Goal: Task Accomplishment & Management: Use online tool/utility

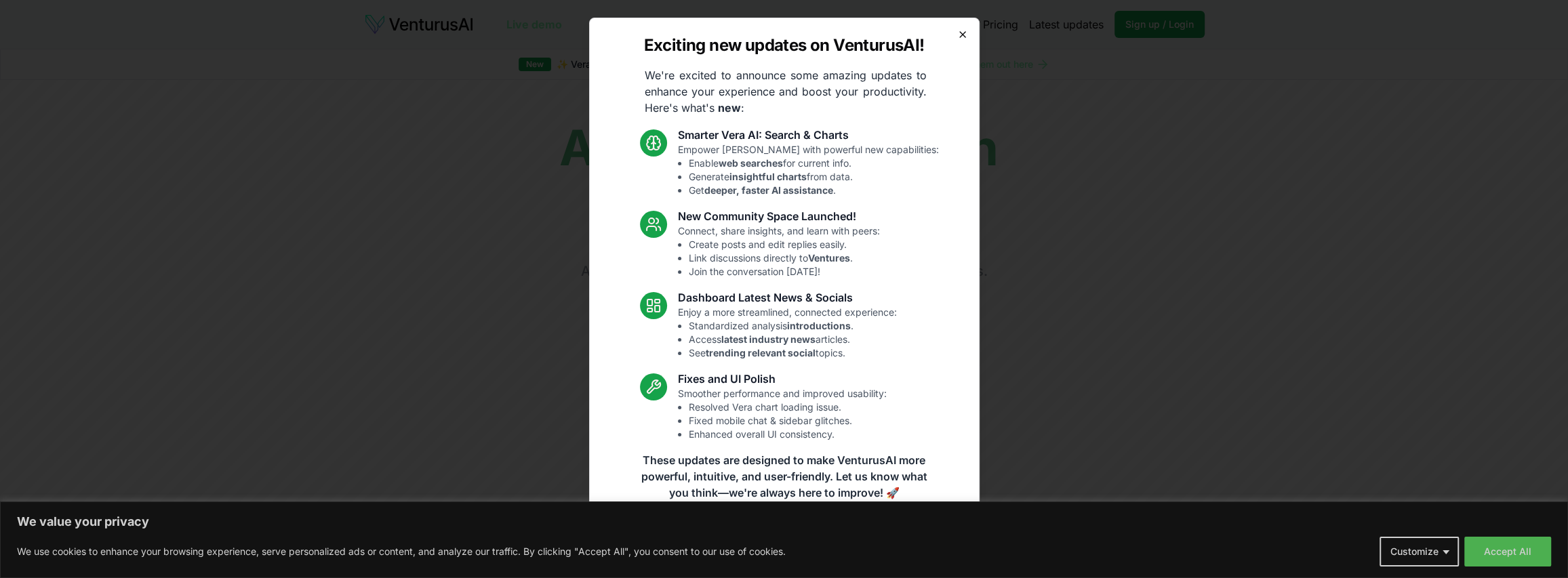
click at [962, 32] on icon "button" at bounding box center [962, 34] width 5 height 5
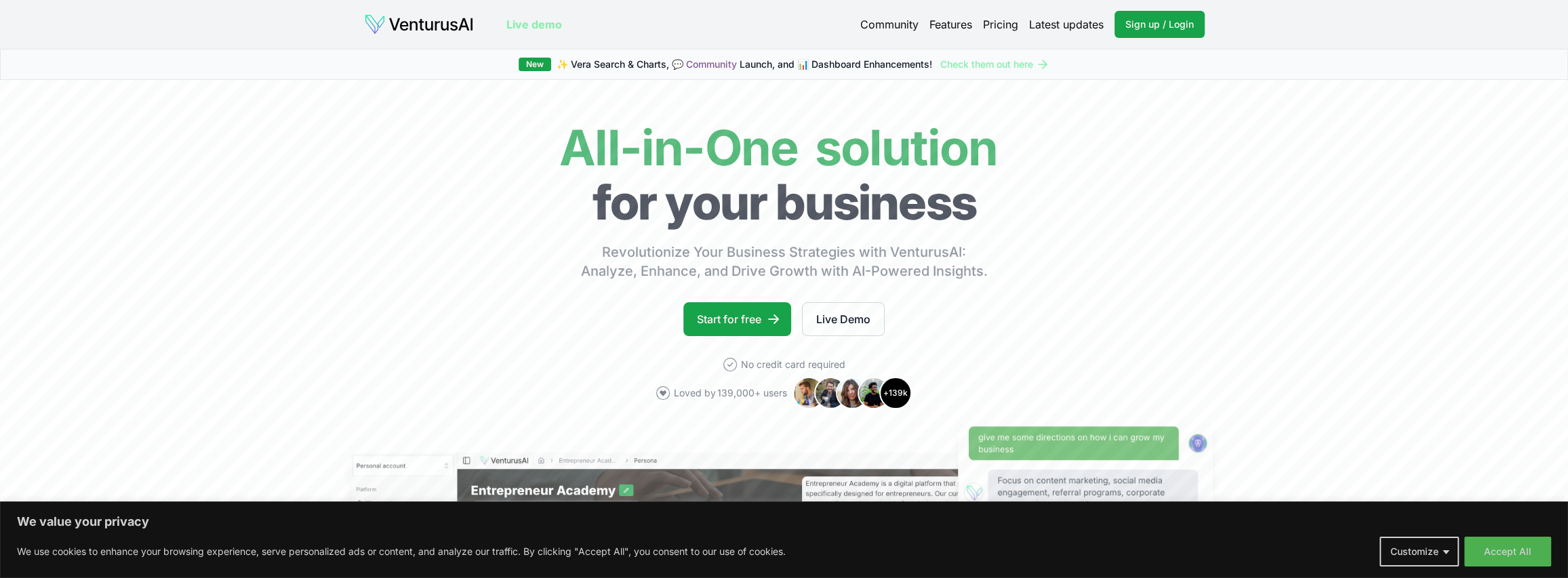
click at [1007, 25] on link "Pricing" at bounding box center [1000, 25] width 35 height 17
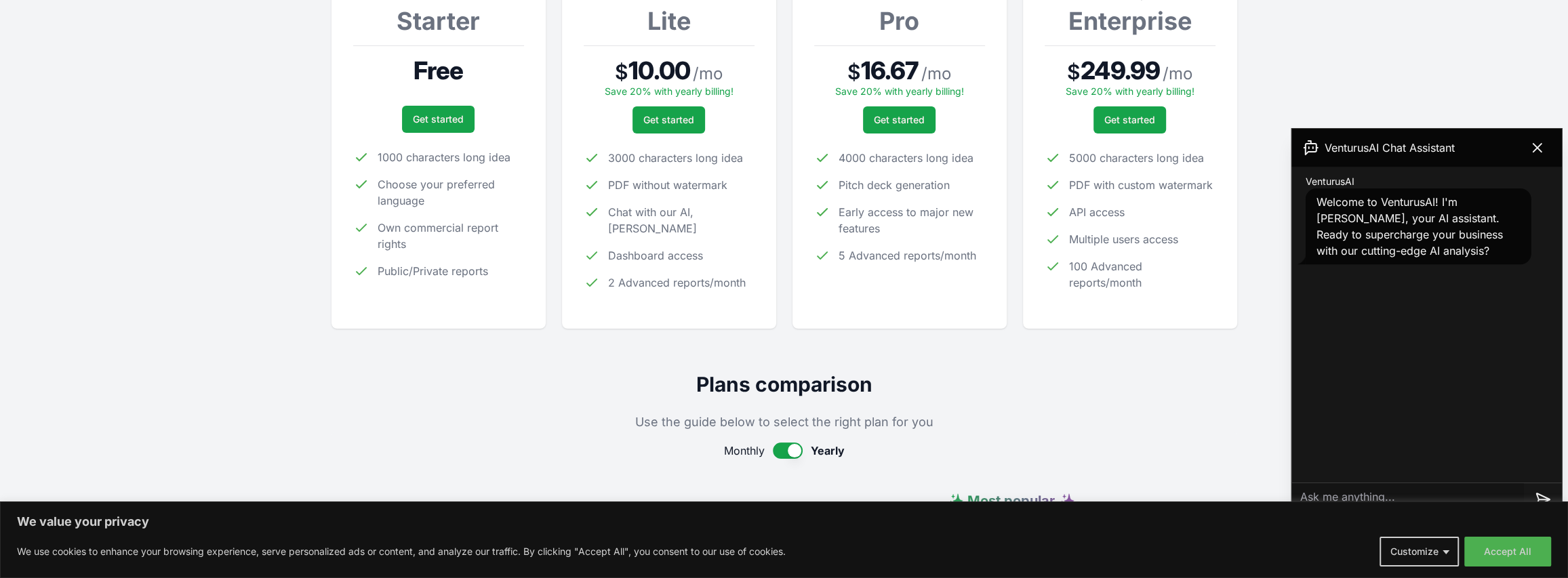
scroll to position [271, 0]
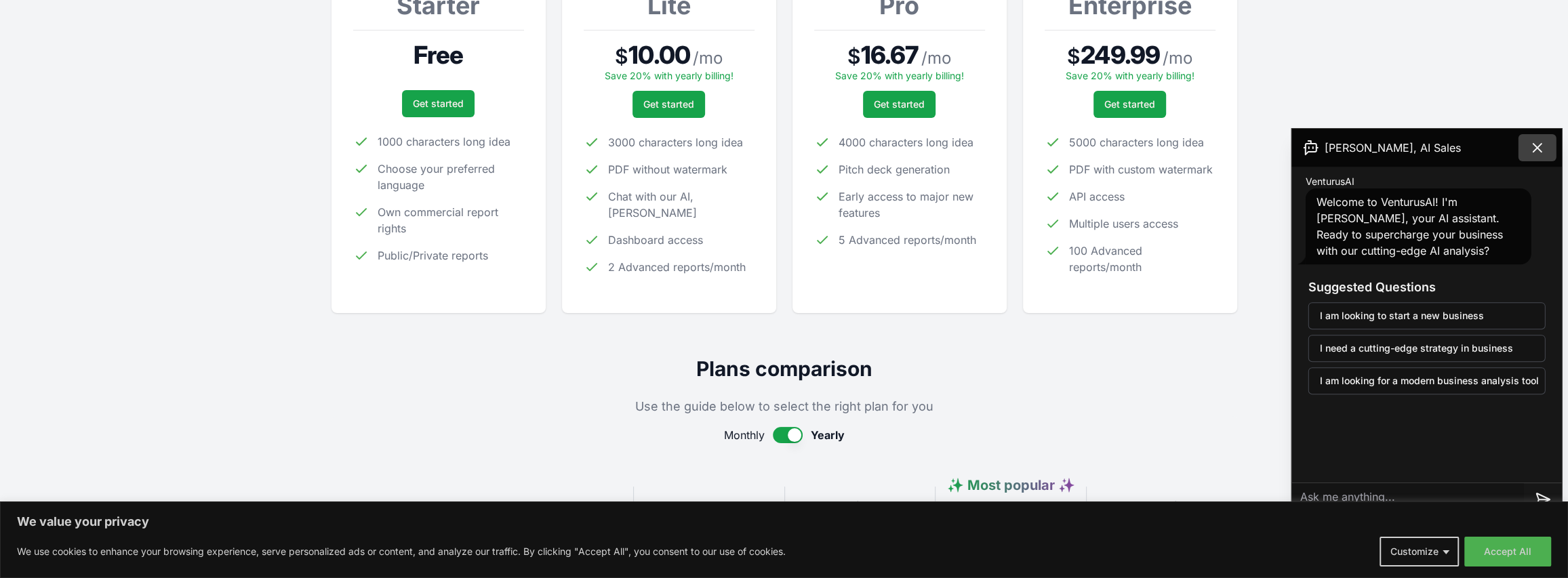
click at [1529, 145] on icon at bounding box center [1537, 148] width 17 height 17
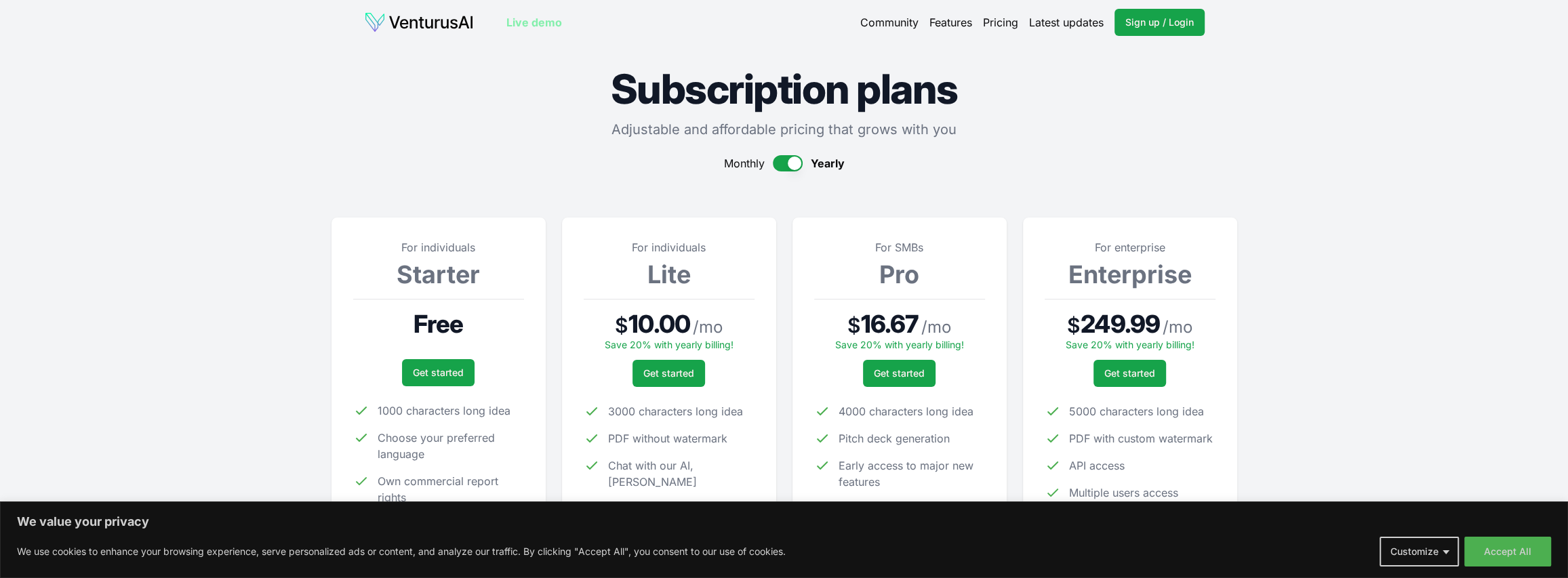
scroll to position [0, 0]
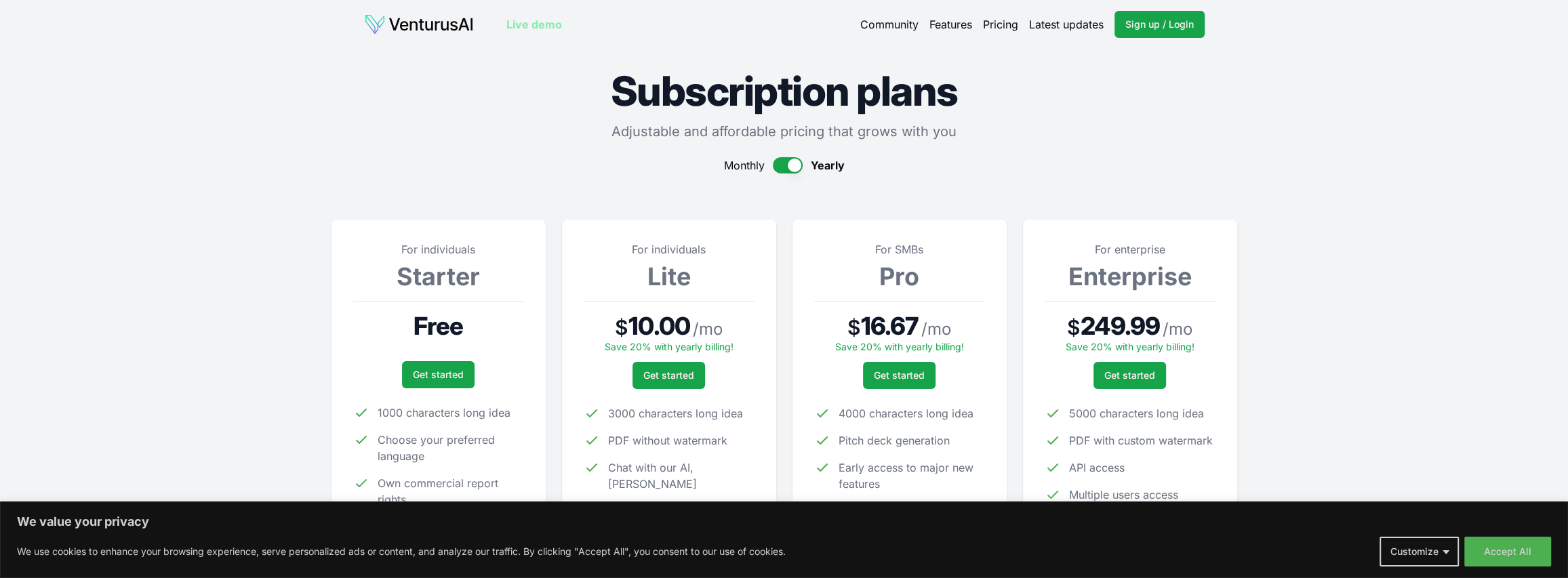
click at [447, 22] on img at bounding box center [419, 24] width 110 height 22
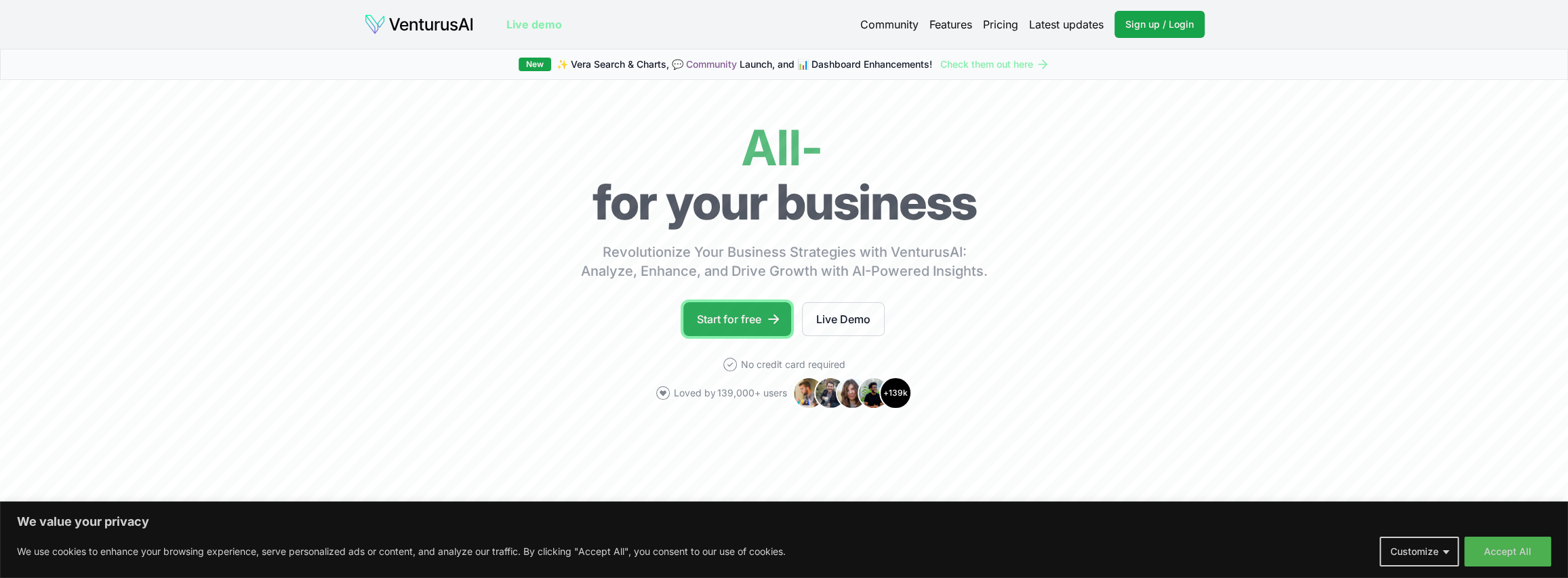
click at [759, 317] on link "Start for free" at bounding box center [737, 319] width 108 height 34
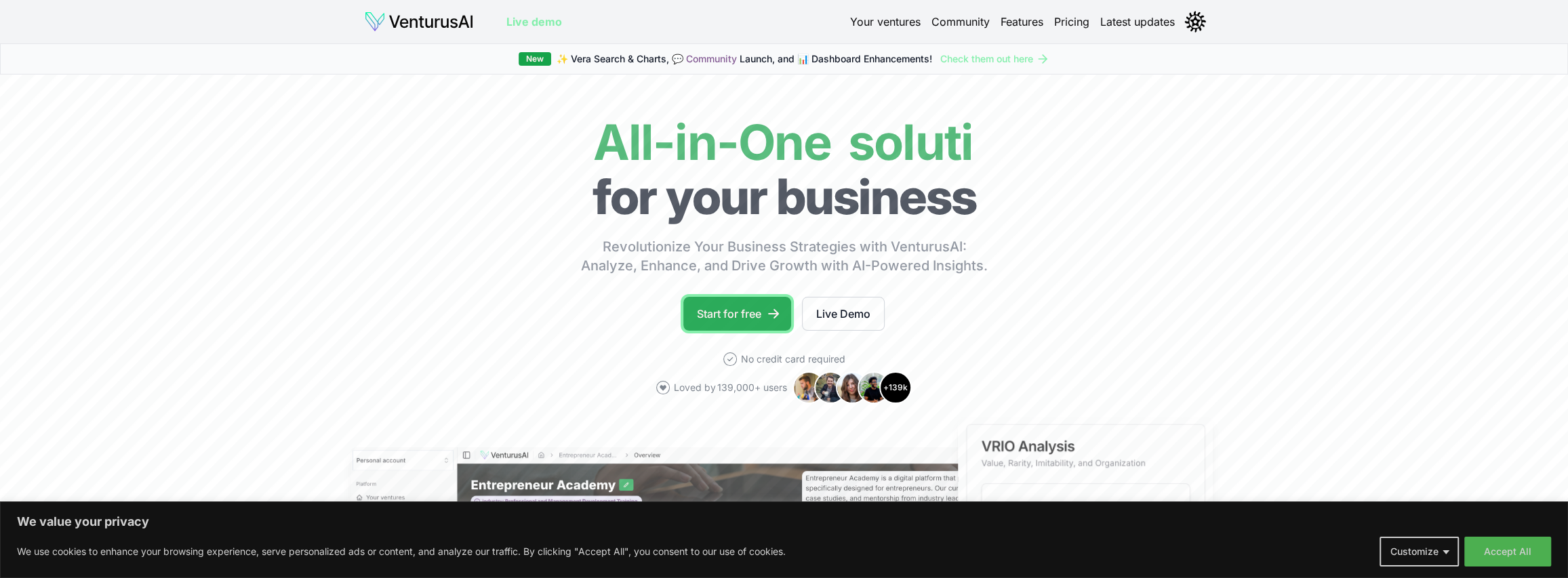
click at [732, 322] on link "Start for free" at bounding box center [737, 313] width 108 height 34
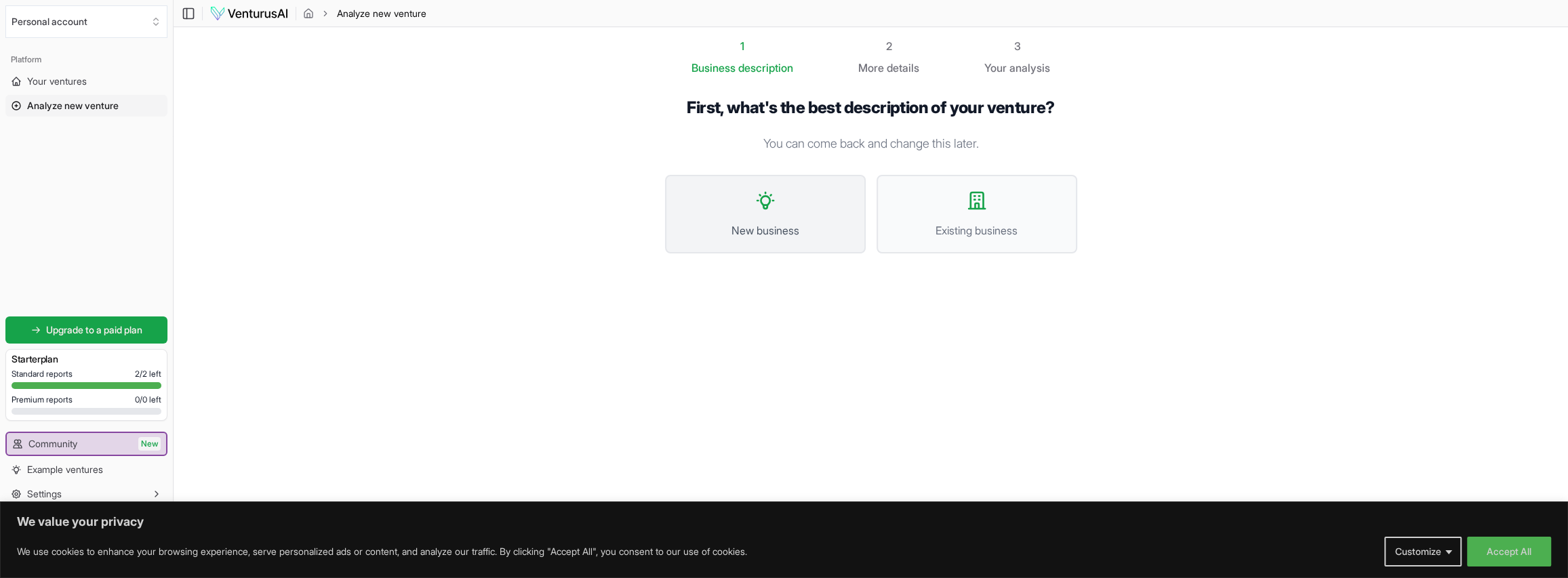
click at [751, 233] on span "New business" at bounding box center [765, 231] width 170 height 17
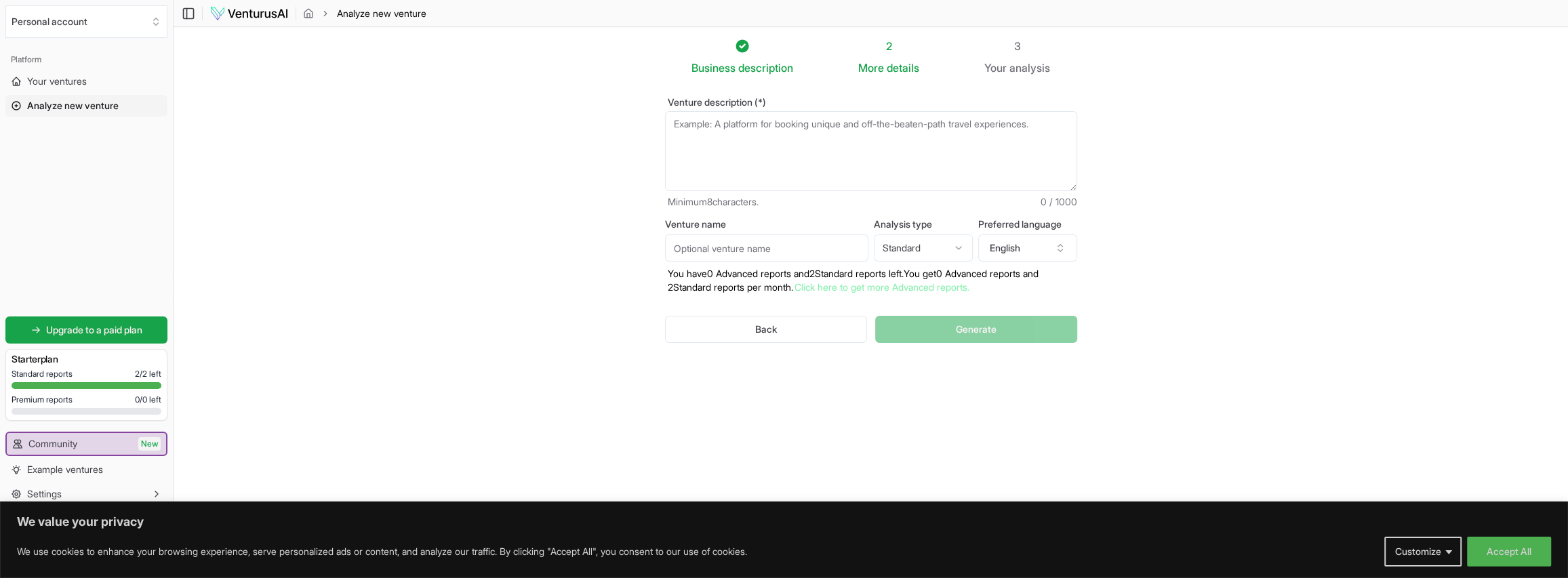
click at [913, 256] on html "We value your privacy We use cookies to enhance your browsing experience, serve…" at bounding box center [784, 289] width 1568 height 578
click at [919, 251] on html "We value your privacy We use cookies to enhance your browsing experience, serve…" at bounding box center [784, 289] width 1568 height 578
click at [760, 255] on input "Venture name" at bounding box center [767, 248] width 204 height 27
click at [726, 124] on textarea "Venture description (*)" at bounding box center [871, 151] width 412 height 80
click at [681, 124] on textarea "a platform which has AI agents which will taken in the PRD document of a produc…" at bounding box center [871, 151] width 412 height 80
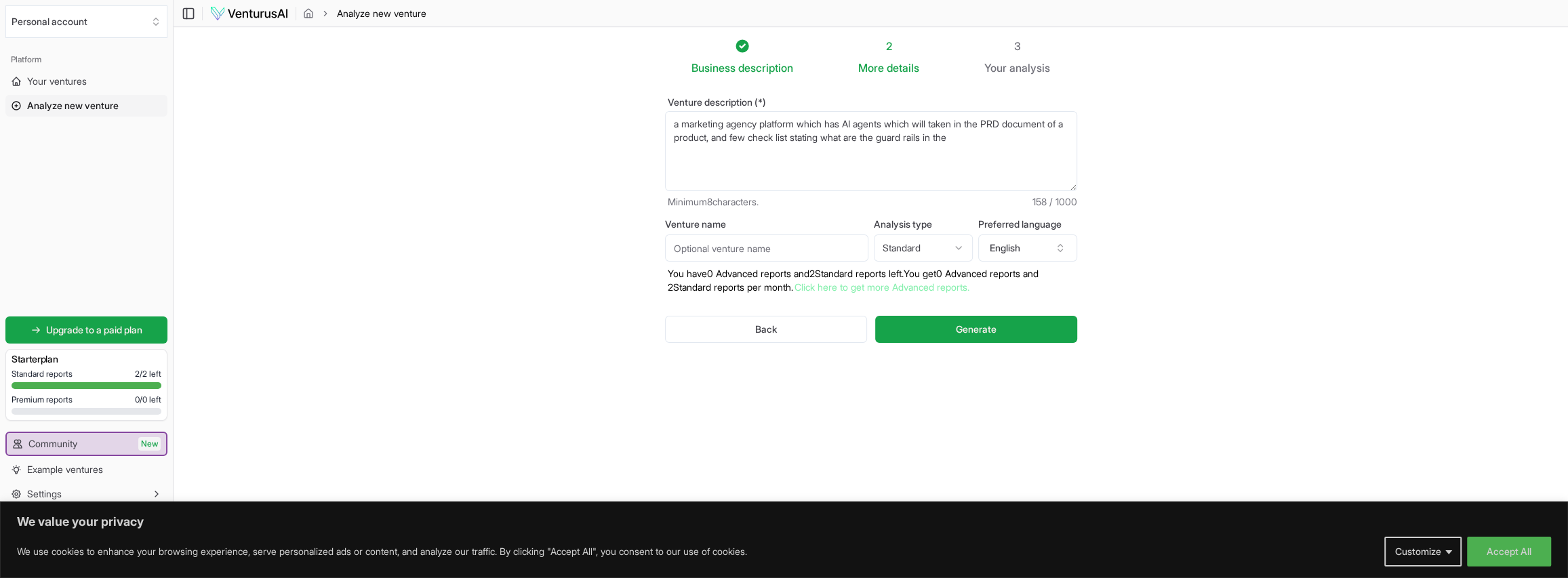
click at [992, 138] on textarea "a marketing agency platform which has AI agents which will taken in the PRD doc…" at bounding box center [871, 151] width 412 height 80
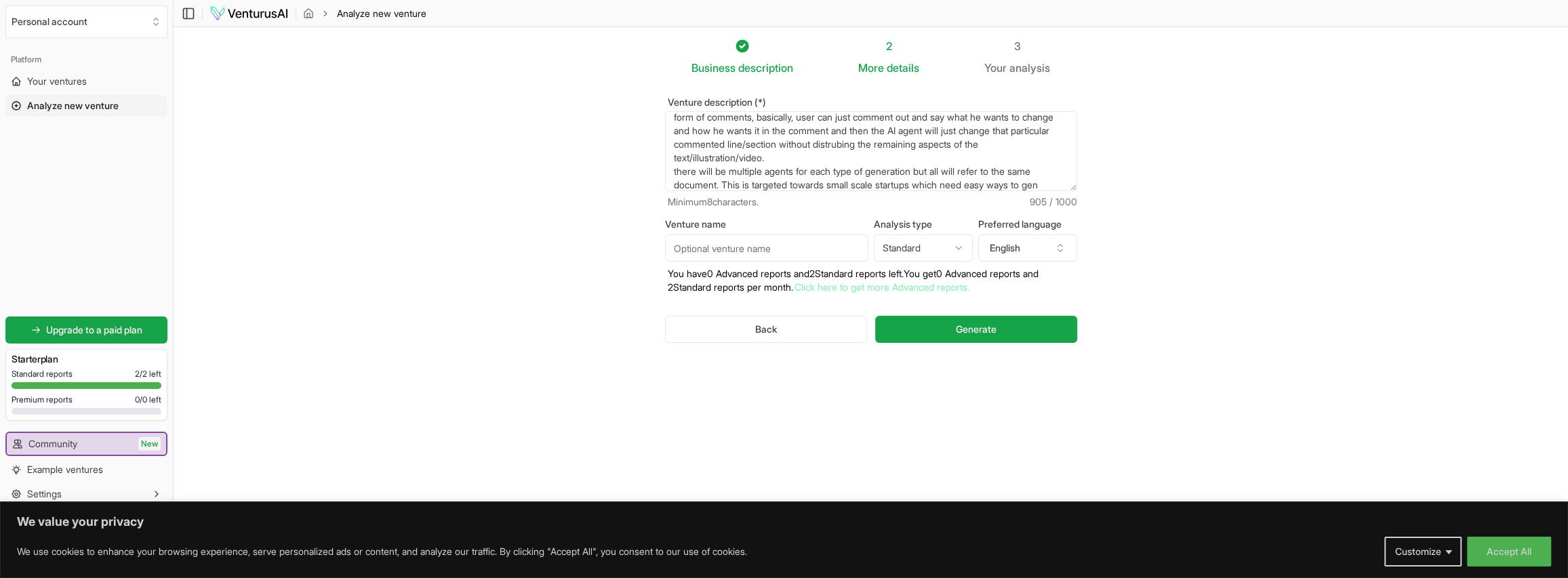
scroll to position [88, 0]
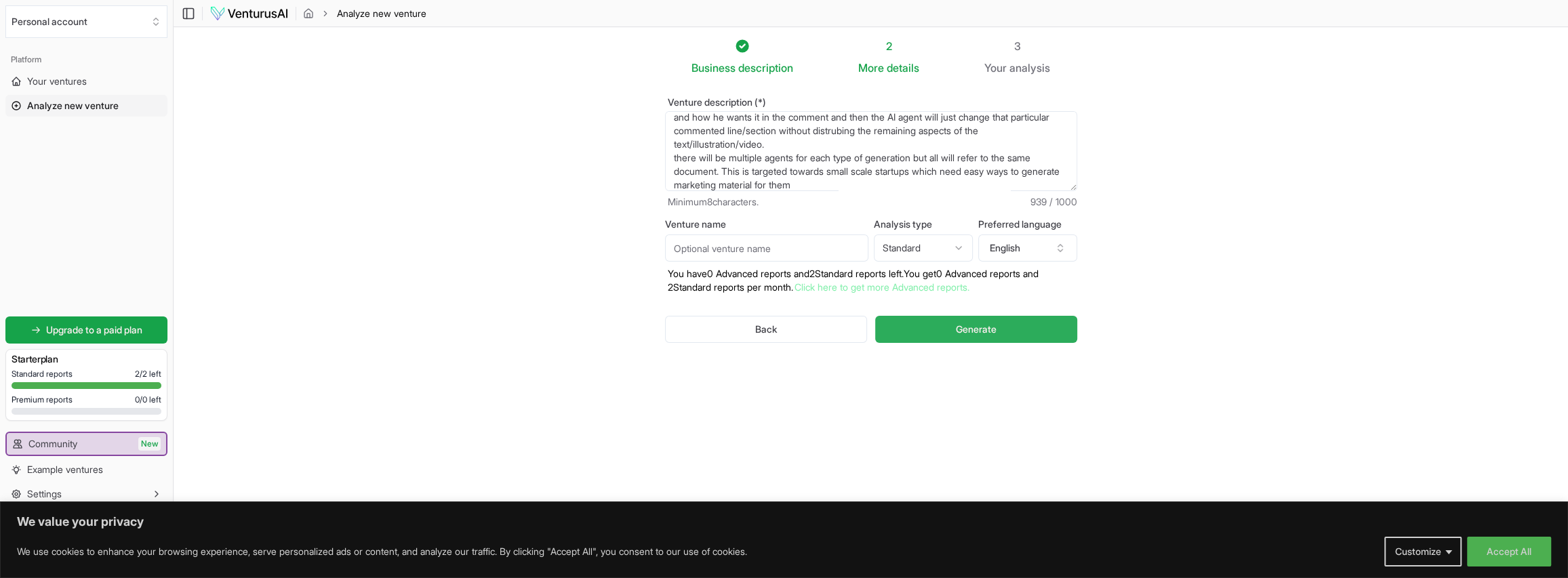
type textarea "a marketing agency platform which has AI agents which will taken in the PRD doc…"
click at [1003, 325] on button "Generate" at bounding box center [975, 329] width 201 height 27
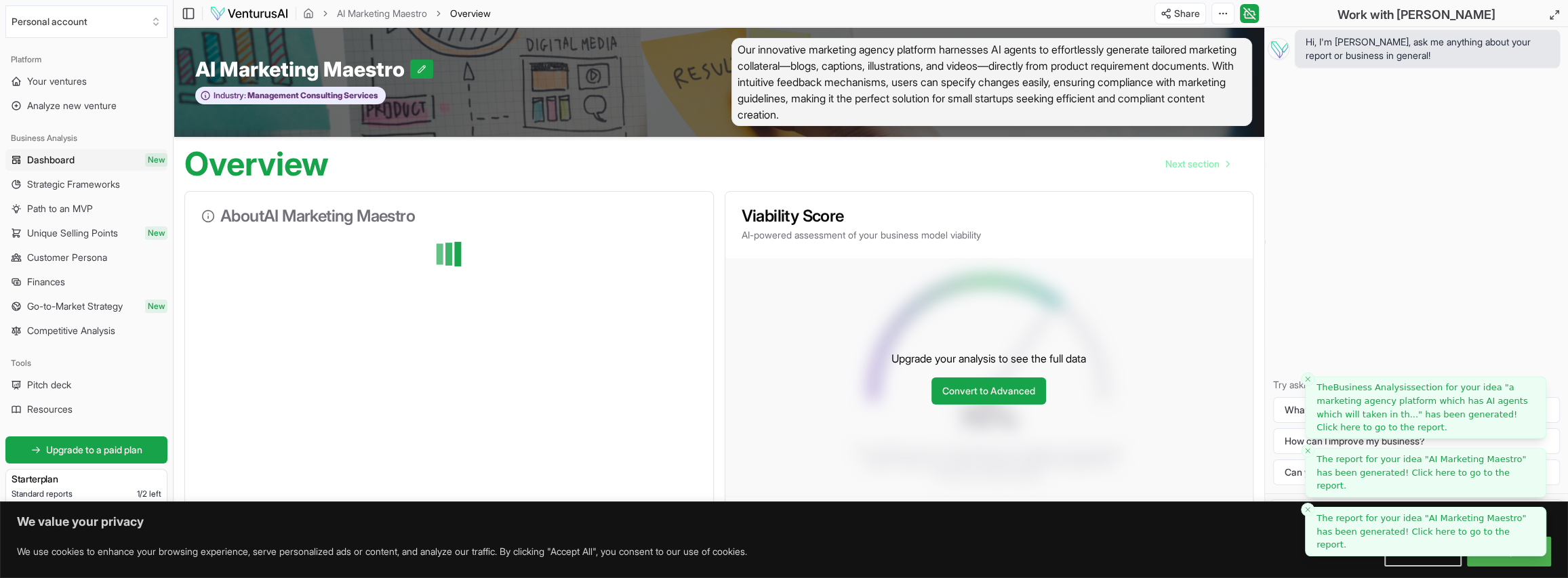
drag, startPoint x: 1497, startPoint y: 561, endPoint x: 1498, endPoint y: 551, distance: 10.0
click at [1498, 551] on li "The report for your idea " AI Marketing Maestro " has been generated! Click her…" at bounding box center [1425, 531] width 241 height 50
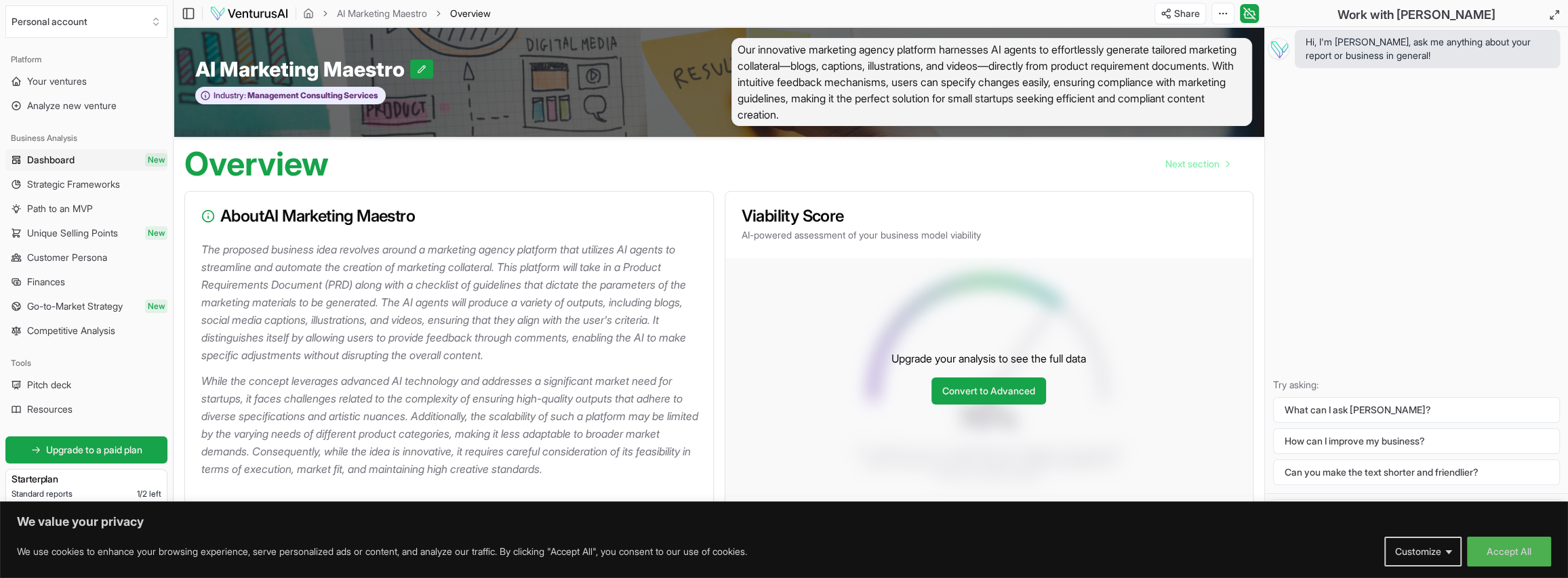
scroll to position [136, 0]
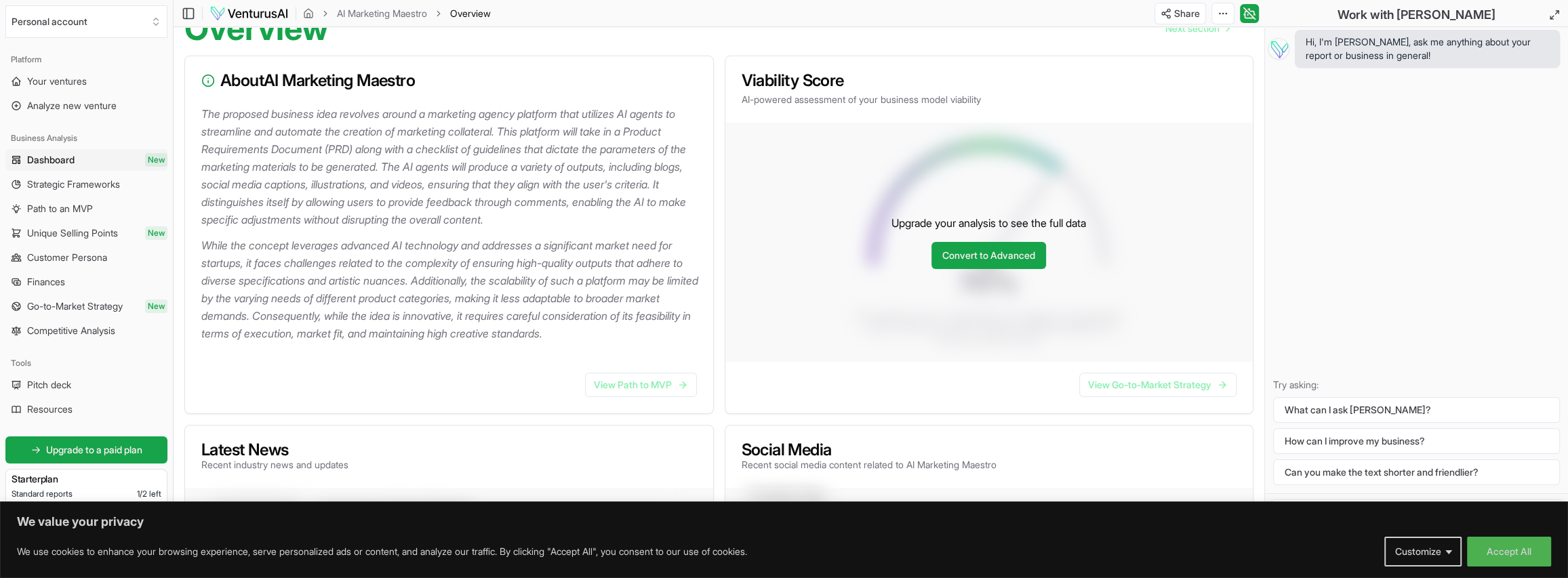
drag, startPoint x: 485, startPoint y: 164, endPoint x: 691, endPoint y: 212, distance: 211.5
click at [691, 212] on p "The proposed business idea revolves around a marketing agency platform that uti…" at bounding box center [452, 167] width 501 height 124
drag, startPoint x: 384, startPoint y: 228, endPoint x: 314, endPoint y: 253, distance: 74.3
click at [382, 229] on div at bounding box center [452, 232] width 501 height 8
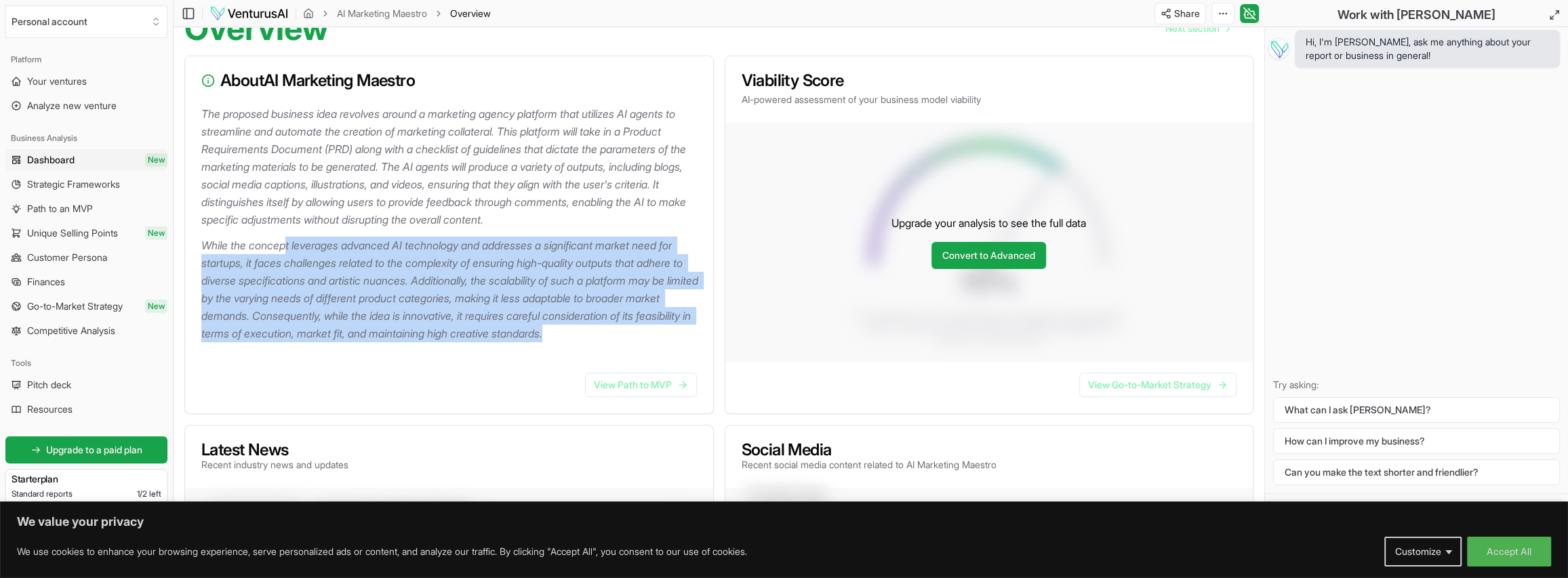
drag, startPoint x: 287, startPoint y: 246, endPoint x: 355, endPoint y: 361, distance: 133.6
click at [355, 361] on div "The proposed business idea revolves around a marketing agency platform that uti…" at bounding box center [449, 233] width 528 height 257
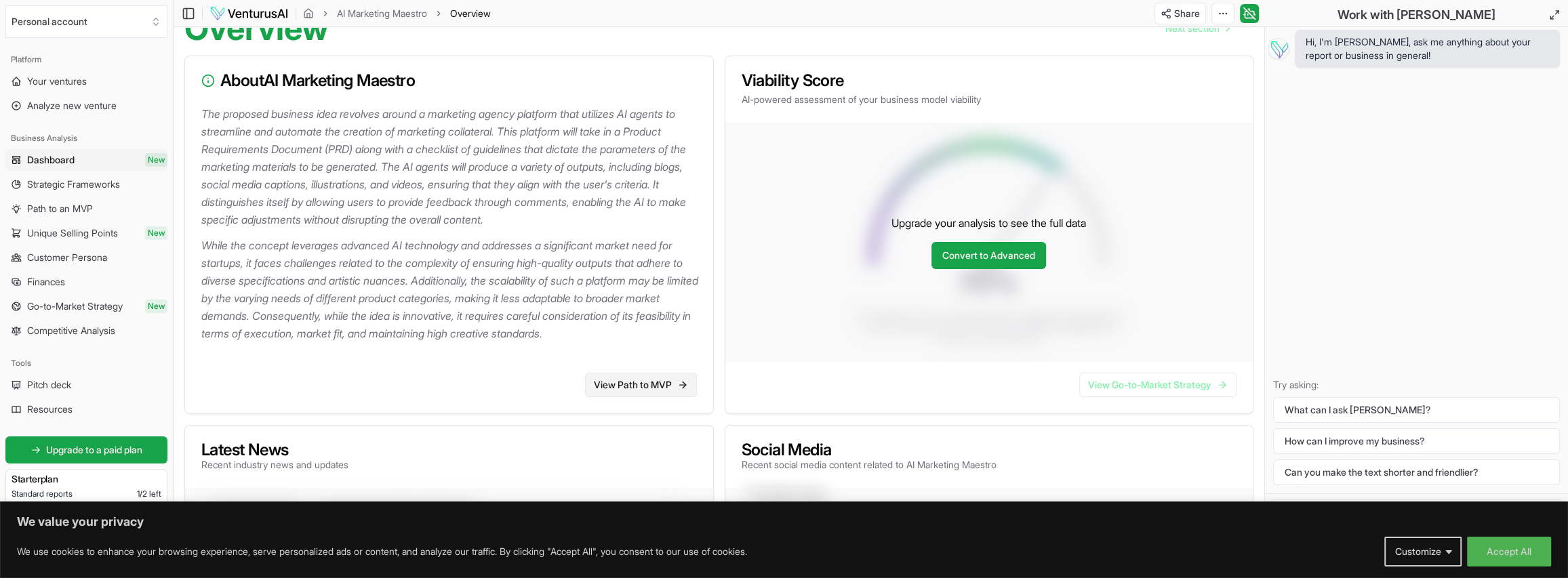
click at [597, 397] on link "View Path to MVP" at bounding box center [641, 384] width 112 height 24
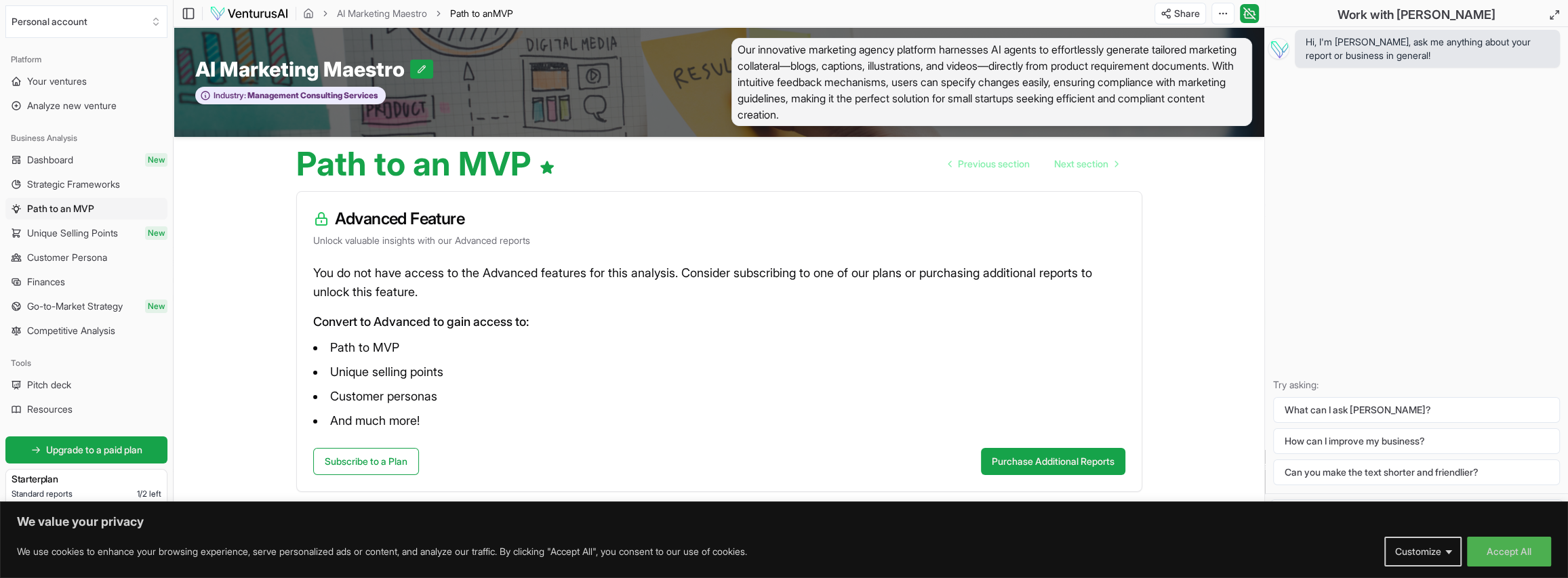
click at [59, 286] on span "Finances" at bounding box center [46, 282] width 38 height 14
click at [66, 265] on link "Customer Persona" at bounding box center [86, 257] width 162 height 22
click at [59, 230] on span "Unique Selling Points" at bounding box center [72, 233] width 91 height 14
click at [61, 208] on span "Path to an MVP" at bounding box center [60, 209] width 66 height 14
click at [63, 182] on span "Strategic Frameworks" at bounding box center [73, 184] width 93 height 14
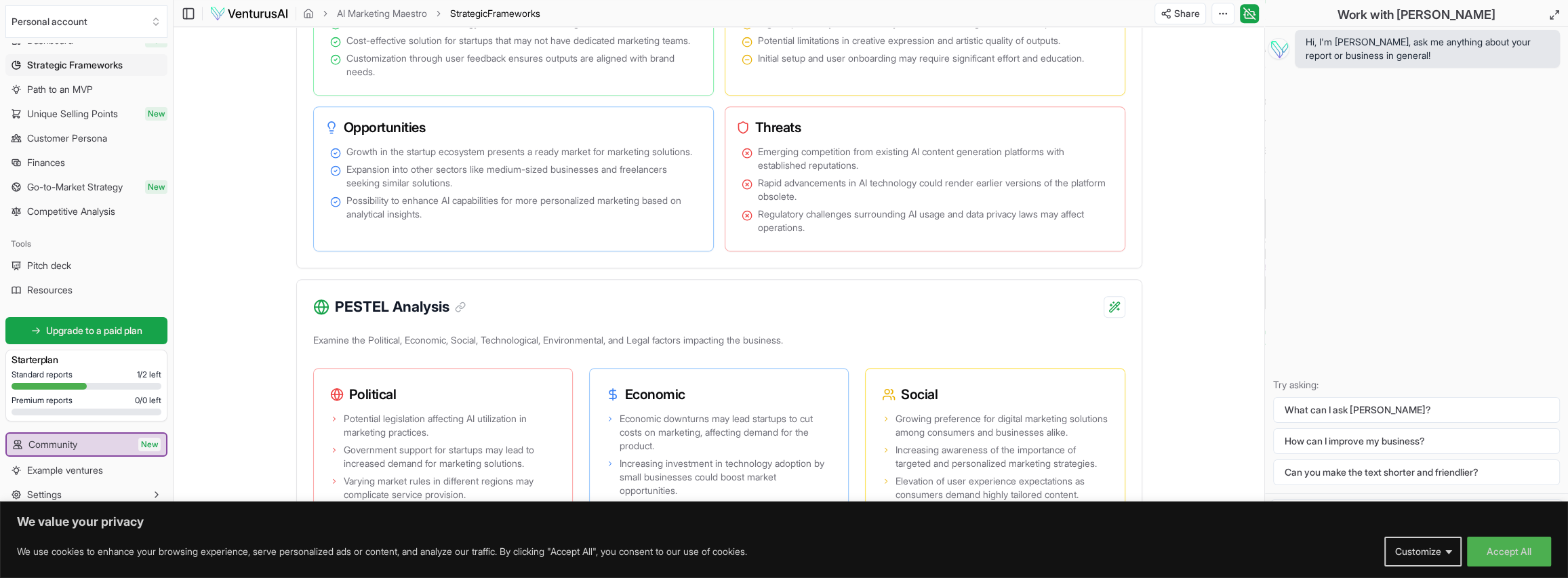
scroll to position [812, 0]
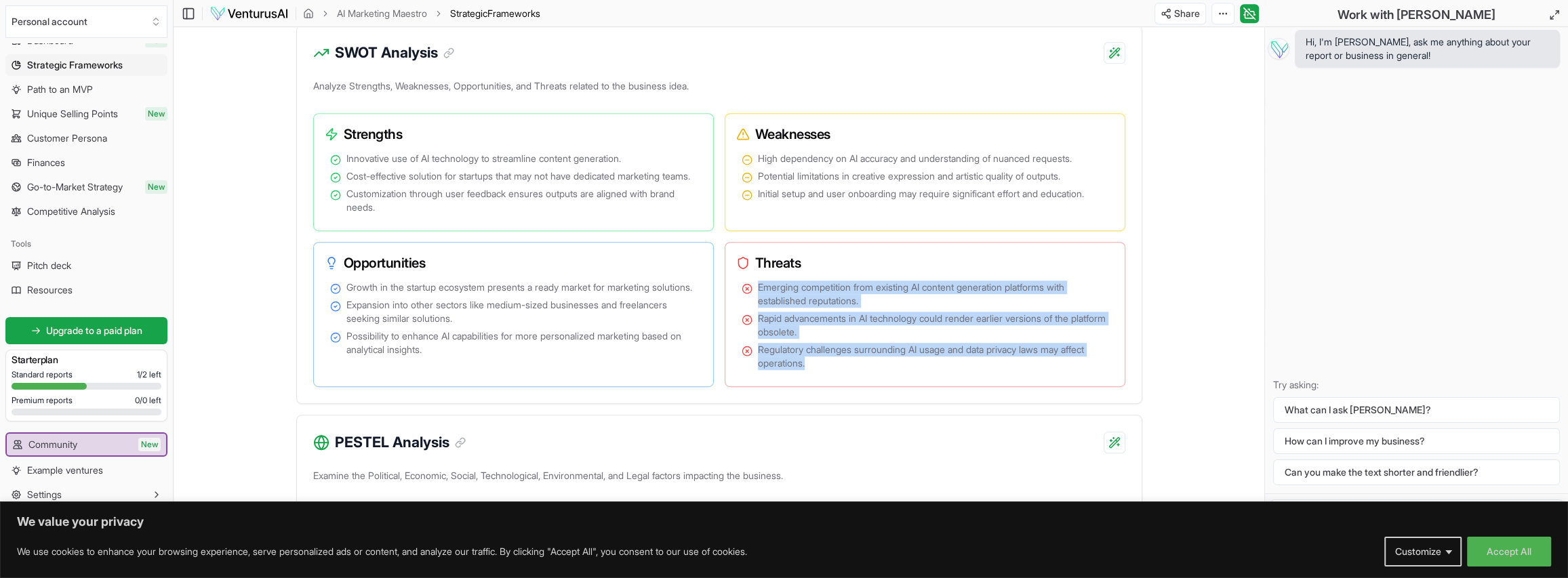
drag, startPoint x: 748, startPoint y: 317, endPoint x: 823, endPoint y: 420, distance: 127.4
click at [823, 404] on div "Analyze Strengths, Weaknesses, Opportunities, and Threats related to the busine…" at bounding box center [720, 240] width 845 height 327
click at [822, 404] on div "Analyze Strengths, Weaknesses, Opportunities, and Threats related to the busine…" at bounding box center [720, 240] width 845 height 327
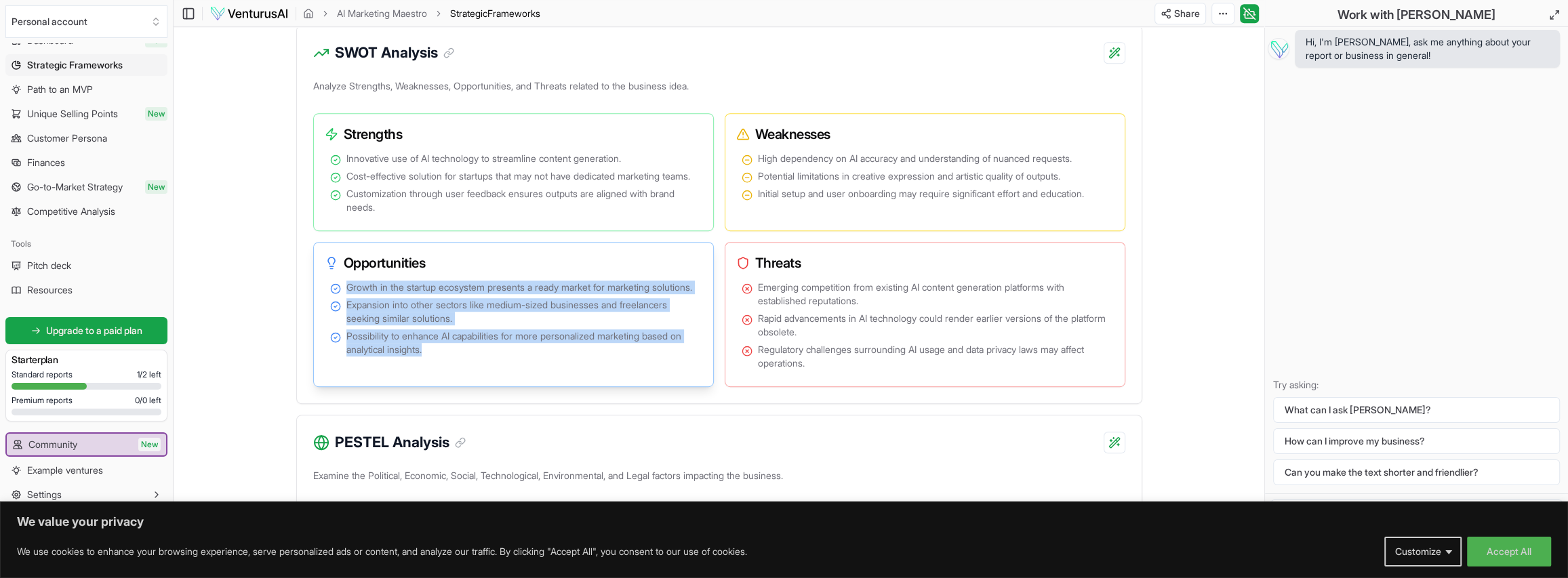
drag, startPoint x: 345, startPoint y: 313, endPoint x: 476, endPoint y: 387, distance: 150.5
click at [476, 356] on ul "Growth in the startup ecosystem presents a ready market for marketing solutions…" at bounding box center [514, 318] width 367 height 76
click at [476, 356] on span "Possibility to enhance AI capabilities for more personalized marketing based on…" at bounding box center [521, 343] width 351 height 27
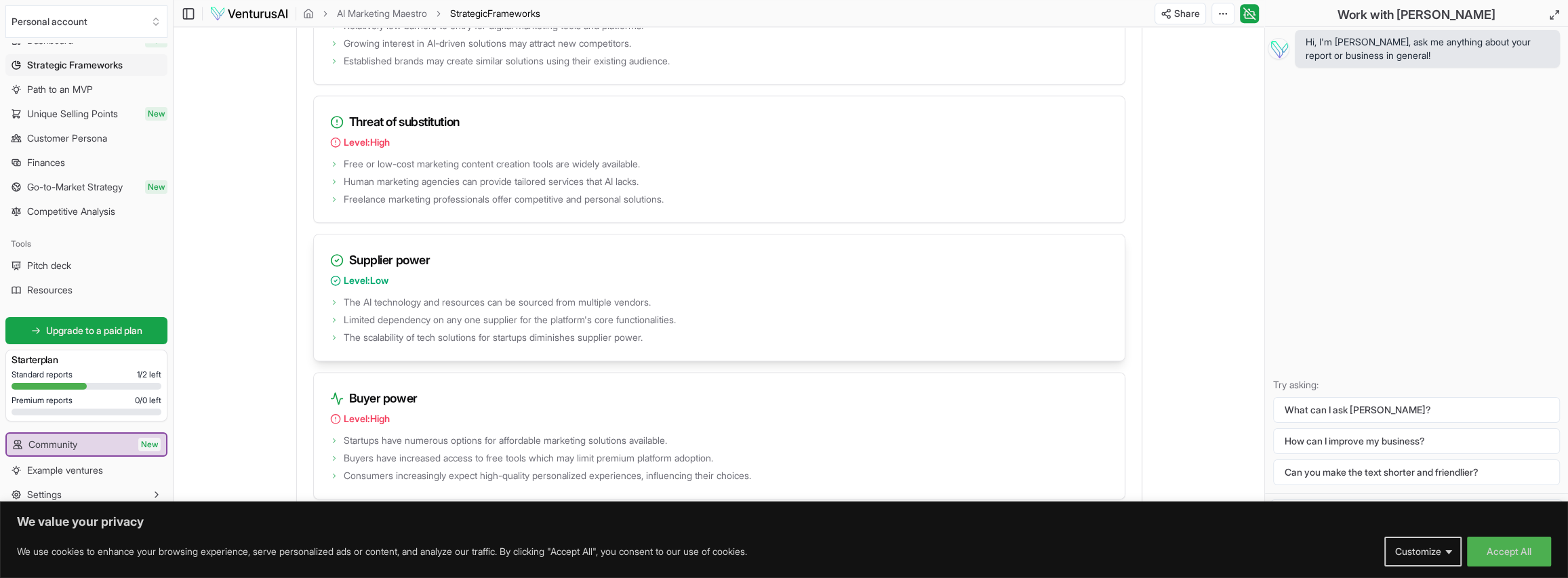
scroll to position [1761, 0]
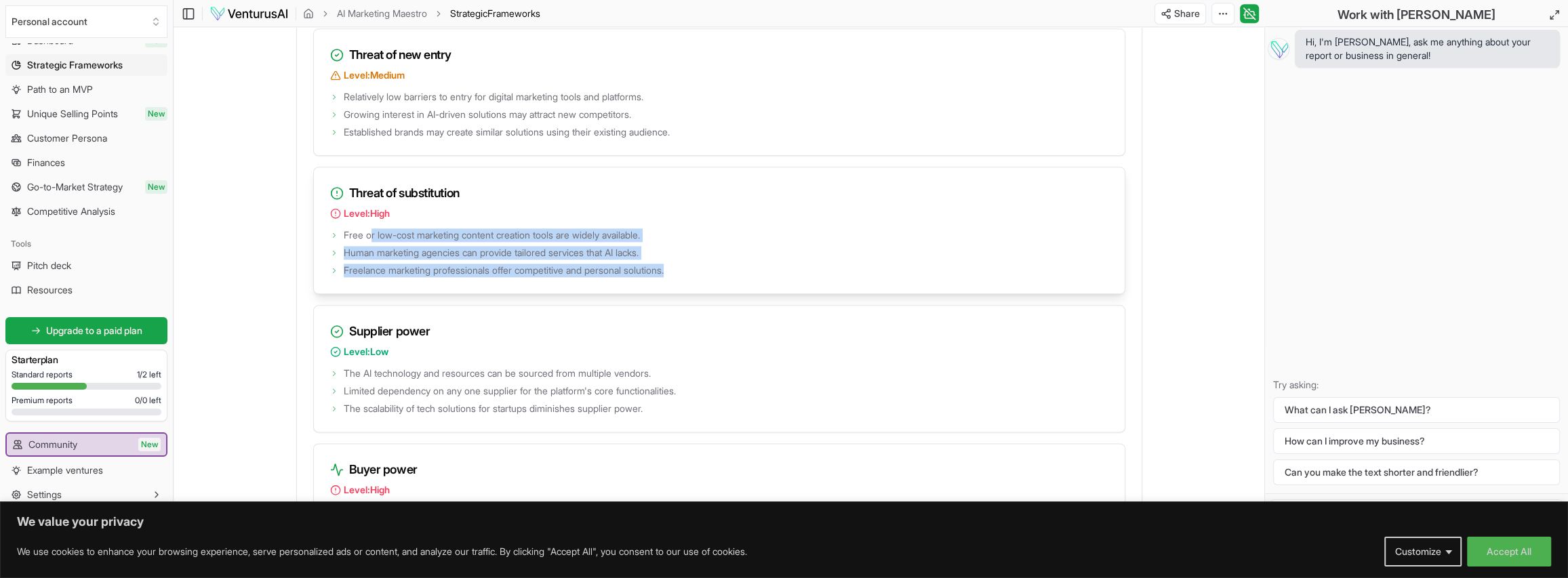
drag, startPoint x: 370, startPoint y: 290, endPoint x: 712, endPoint y: 329, distance: 344.2
click at [712, 277] on ul "Free or low-cost marketing content creation tools are widely available. Human m…" at bounding box center [720, 251] width 778 height 51
click at [712, 277] on li "Freelance marketing professionals offer competitive and personal solutions." at bounding box center [720, 271] width 778 height 14
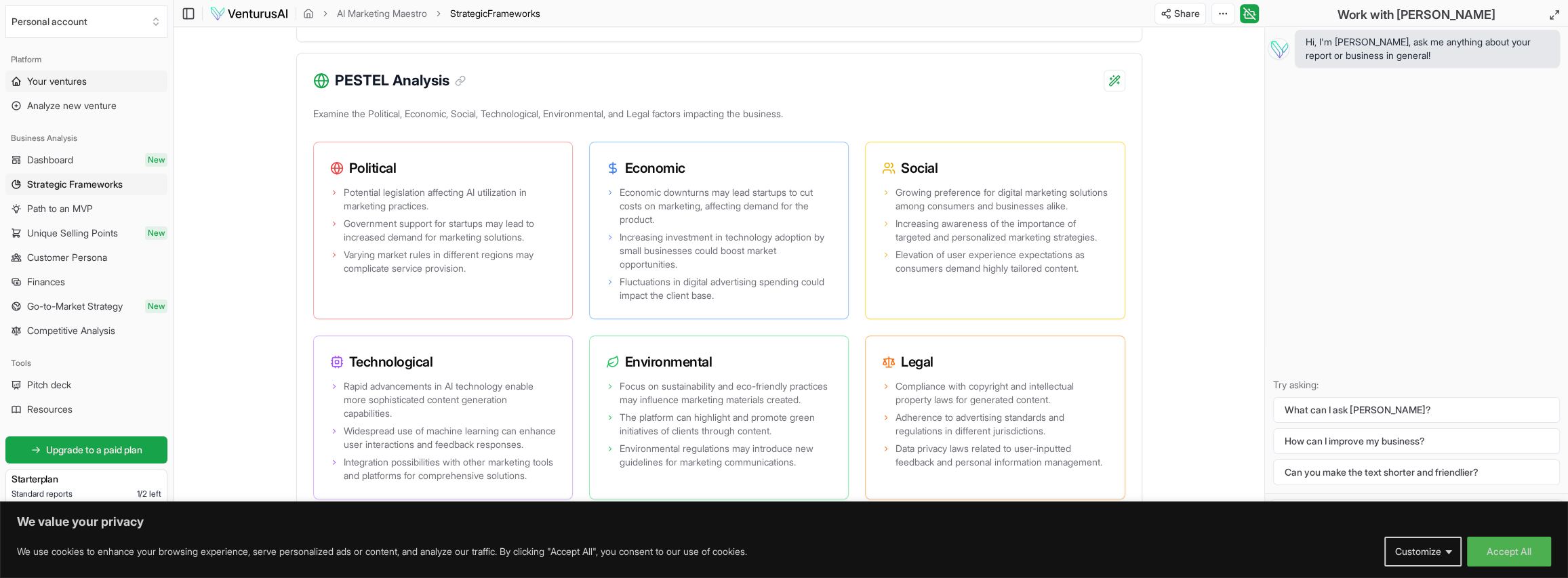
scroll to position [1172, 0]
click at [76, 80] on span "Your ventures" at bounding box center [57, 81] width 60 height 14
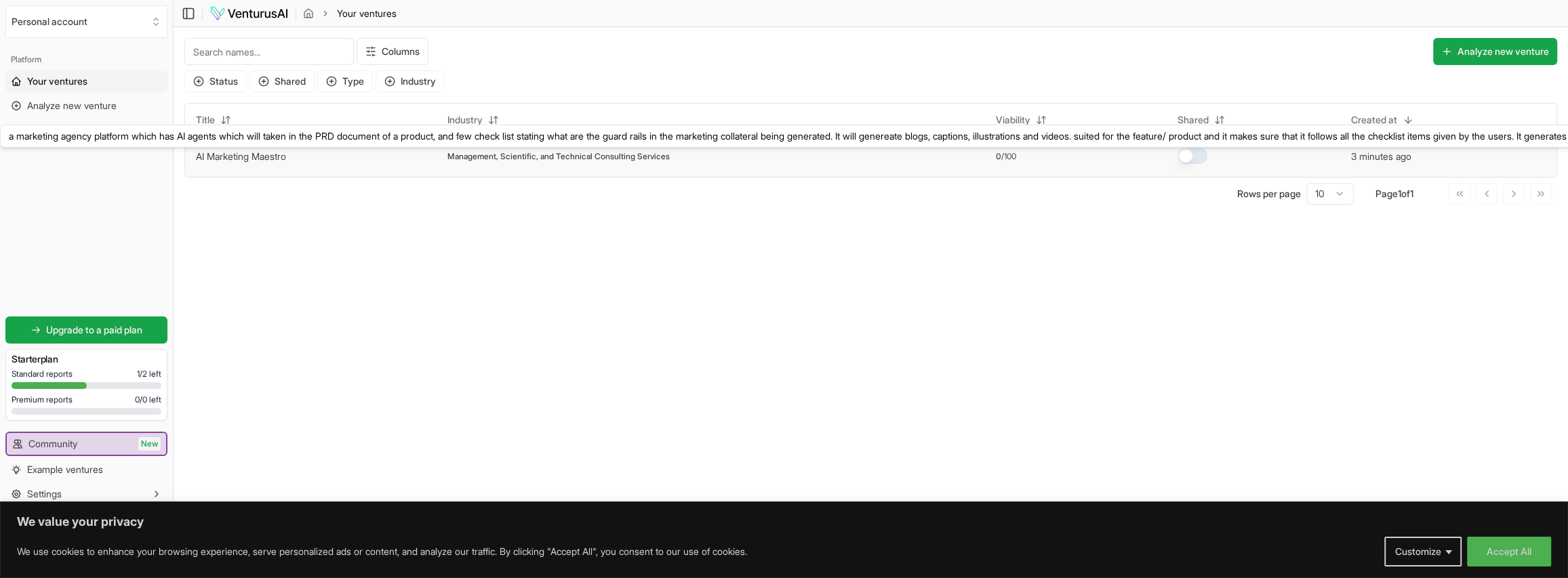
click at [249, 156] on link "AI Marketing Maestro" at bounding box center [241, 156] width 91 height 11
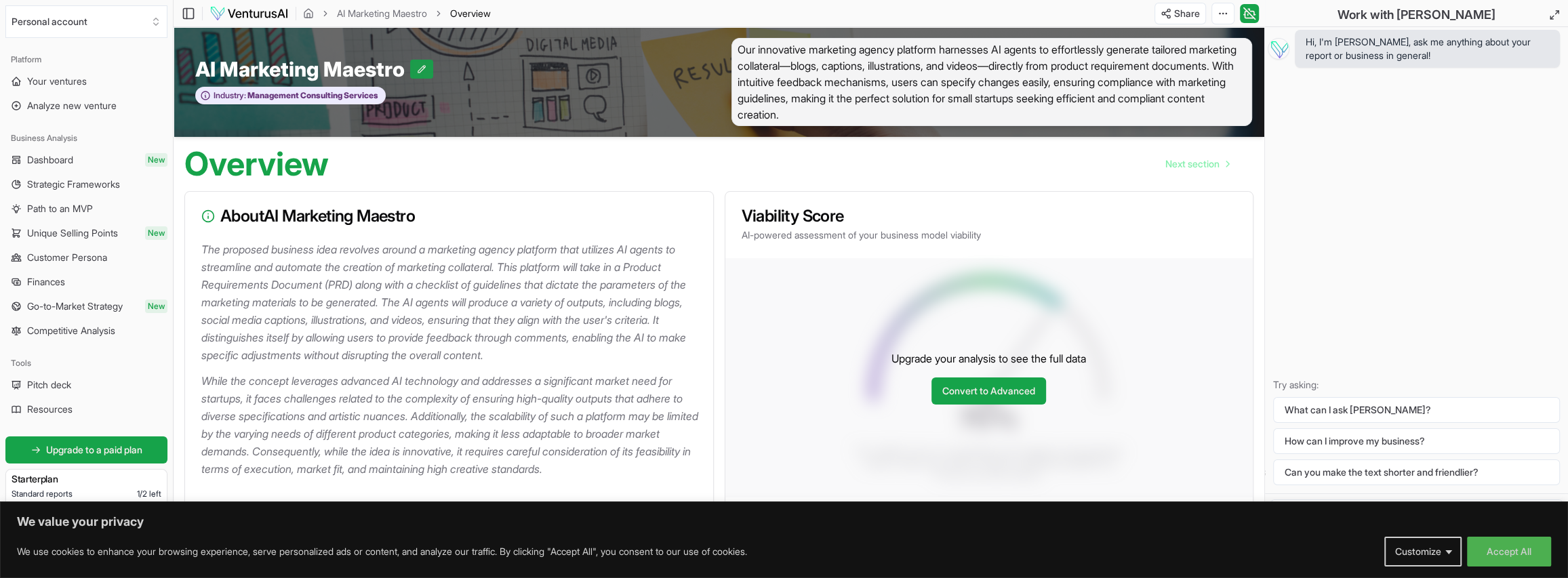
click at [417, 71] on icon at bounding box center [422, 69] width 10 height 10
click at [750, 97] on span "Our innovative marketing agency platform harnesses AI agents to effortlessly ge…" at bounding box center [992, 81] width 520 height 88
click at [852, 85] on span "Our innovative marketing agency platform harnesses AI agents to effortlessly ge…" at bounding box center [992, 81] width 520 height 88
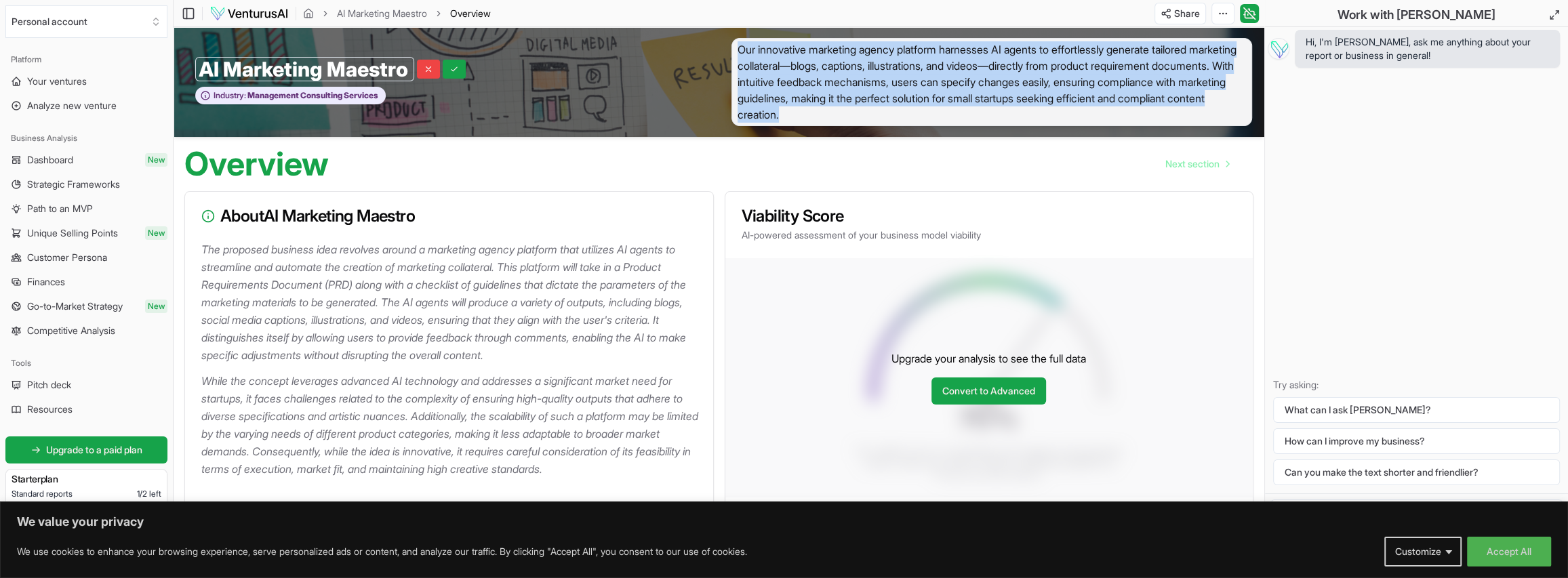
drag, startPoint x: 951, startPoint y: 117, endPoint x: 736, endPoint y: 42, distance: 227.7
click at [736, 42] on span "Our innovative marketing agency platform harnesses AI agents to effortlessly ge…" at bounding box center [992, 81] width 520 height 88
copy span "Our innovative marketing agency platform harnesses AI agents to effortlessly ge…"
